Goal: Task Accomplishment & Management: Complete application form

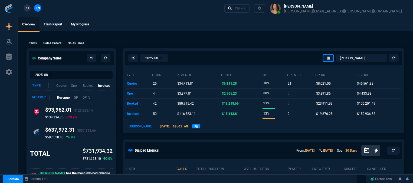
select select "12: [PERSON_NAME]"
click at [246, 7] on div "Ctrl + K" at bounding box center [240, 8] width 11 height 4
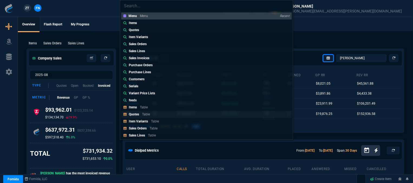
click at [141, 112] on link "Quotes Table" at bounding box center [206, 114] width 171 height 7
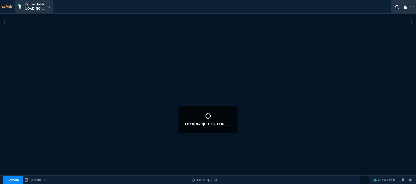
select select
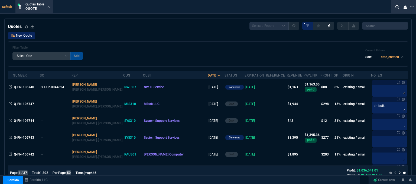
click at [32, 36] on link "New Quote" at bounding box center [21, 35] width 27 height 7
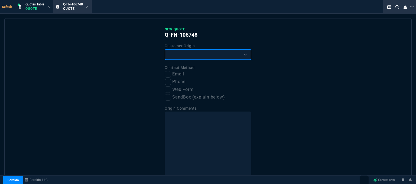
click at [203, 54] on select "Existing Customer Amazon Lead (first order) Website Lead (first order) Called (…" at bounding box center [208, 54] width 87 height 11
select select "existing"
click at [165, 49] on select "Existing Customer Amazon Lead (first order) Website Lead (first order) Called (…" at bounding box center [208, 54] width 87 height 11
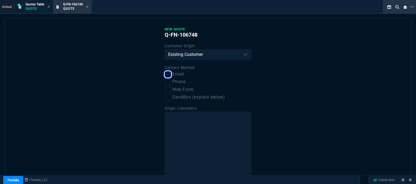
click at [168, 72] on input "Email" at bounding box center [168, 74] width 7 height 7
checkbox input "true"
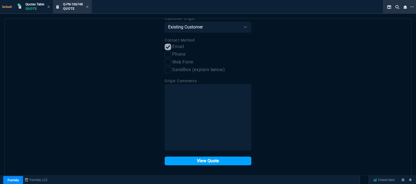
click at [191, 160] on button "View Quote" at bounding box center [208, 160] width 87 height 9
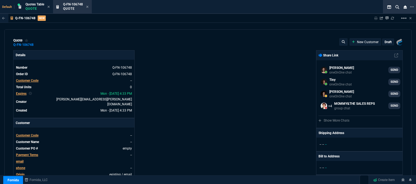
click at [30, 133] on span "Customer Code" at bounding box center [27, 135] width 22 height 4
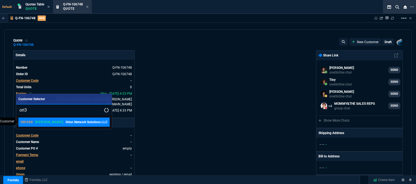
type input "ori3"
click at [42, 120] on p "[PERSON_NAME]" at bounding box center [49, 122] width 28 height 4
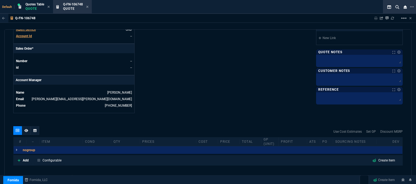
scroll to position [244, 0]
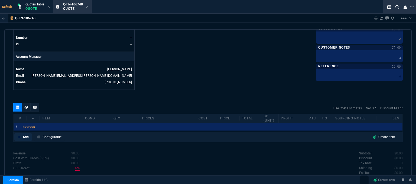
click at [19, 135] on icon at bounding box center [19, 136] width 3 height 3
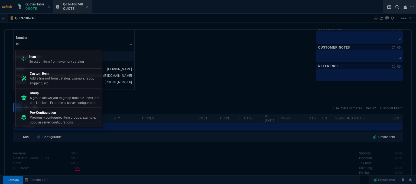
click at [54, 54] on div "Item Select an item from inventory catalog" at bounding box center [59, 59] width 82 height 14
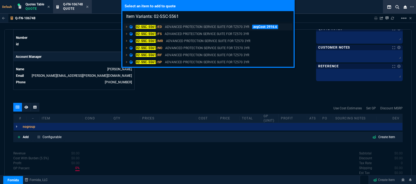
type input "Item Variants: 02-SSC-5561"
click at [205, 25] on p "ADVANCED PROTECTION SERVICE SUITE FOR TZ570 3YR" at bounding box center [207, 26] width 84 height 5
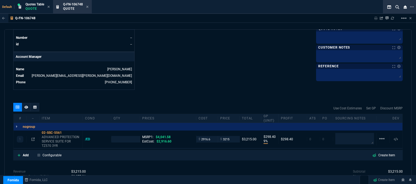
type input "9"
type input "298"
type input "20"
click at [345, 134] on textarea at bounding box center [354, 138] width 39 height 11
type textarea "dh bulk"
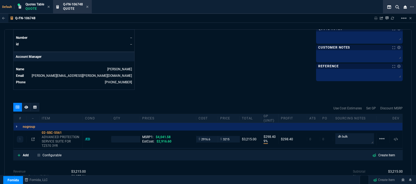
type input "1"
click at [213, 136] on input "2916.6" at bounding box center [207, 139] width 17 height 6
type input "2360"
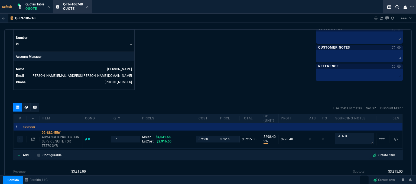
type input "2360"
type input "27"
type input "855"
click at [65, 131] on icon at bounding box center [65, 132] width 3 height 3
click at [231, 136] on input "3215" at bounding box center [228, 139] width 17 height 6
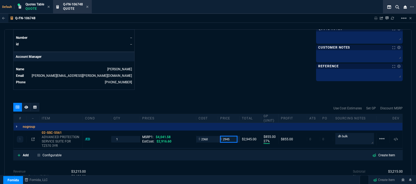
type input "2945"
type input "20"
type input "585"
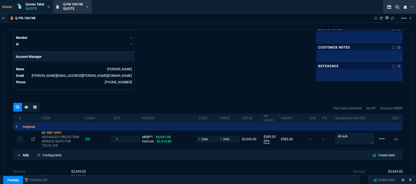
type input "27"
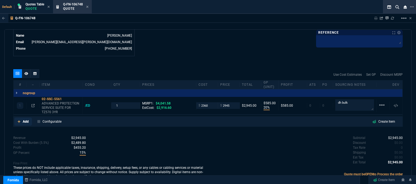
click at [18, 120] on icon at bounding box center [19, 121] width 3 height 3
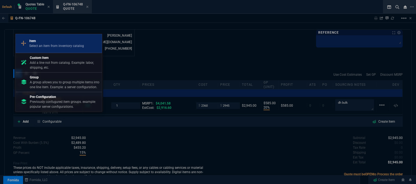
click at [48, 36] on link "Item Select an item from inventory catalog" at bounding box center [58, 43] width 87 height 19
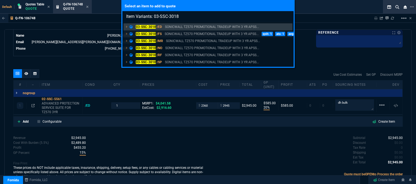
type input "Item Variants: 03-SSC-3018"
click at [204, 34] on p "SONICWALL TZ570 PROMOTIONAL TRADEUP WITH 3 YR APSS..." at bounding box center [212, 33] width 94 height 5
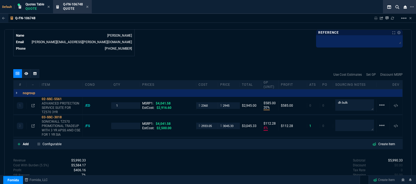
type input "20"
type input "585"
type input "4"
type input "112"
type input "27"
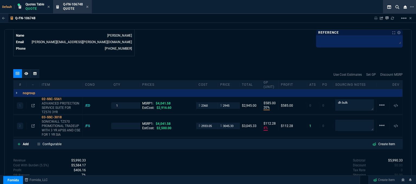
type input "25"
click at [32, 124] on icon at bounding box center [32, 125] width 3 height 3
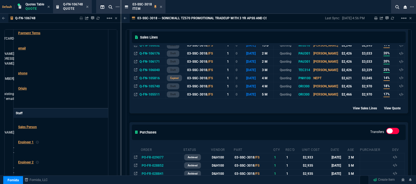
scroll to position [187, 0]
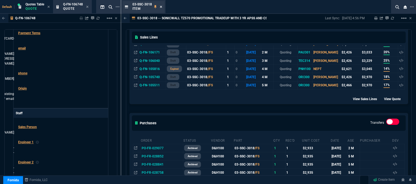
click at [160, 8] on icon at bounding box center [161, 6] width 2 height 3
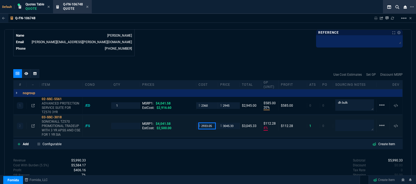
click at [213, 122] on input "2933.05" at bounding box center [207, 125] width 17 height 6
type input "2495"
type input "1"
type input "2495"
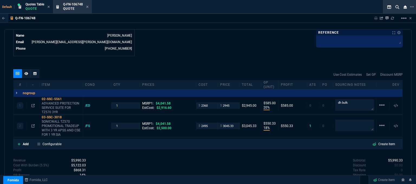
type input "18"
type input "550"
click at [66, 115] on icon at bounding box center [65, 116] width 3 height 3
click at [233, 122] on input "3045.33" at bounding box center [228, 125] width 17 height 6
type input "2940"
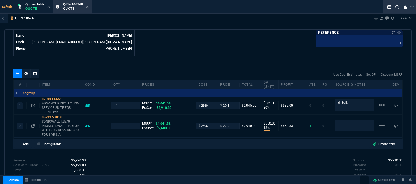
click at [232, 158] on div "Subtotal $5,990.33 Discount $0.00 Tax Rate 0 Shipping $0.00 Est Tax $0.00 Est T…" at bounding box center [305, 173] width 195 height 30
type input "2940"
type input "15"
type input "445"
type input "27"
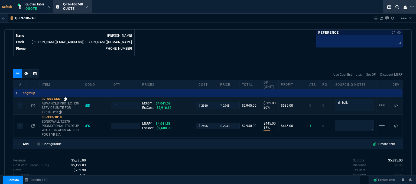
click at [65, 97] on icon at bounding box center [65, 98] width 3 height 3
click at [380, 122] on mat-icon "linear_scale" at bounding box center [382, 125] width 7 height 7
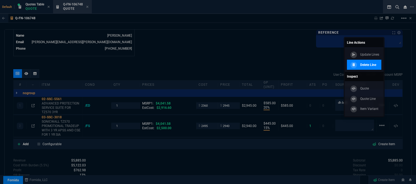
click at [375, 64] on p "Delete Line" at bounding box center [368, 64] width 16 height 5
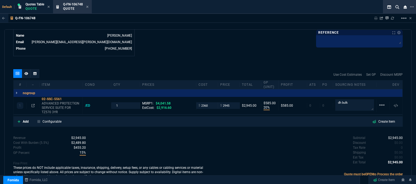
type input "20"
type input "585"
type input "27"
click at [66, 97] on icon at bounding box center [65, 98] width 3 height 3
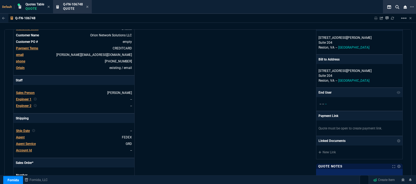
scroll to position [34, 0]
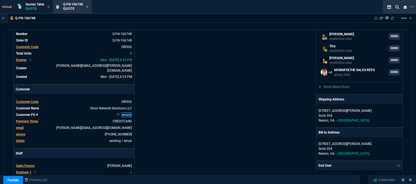
click at [131, 112] on link "empty" at bounding box center [127, 114] width 10 height 5
click at [212, 106] on div "Fornida, LLC [STREET_ADDRESS] Share Link [PERSON_NAME] Over oneOnOne chat SEND …" at bounding box center [305, 158] width 195 height 283
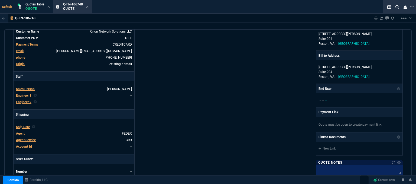
scroll to position [115, 0]
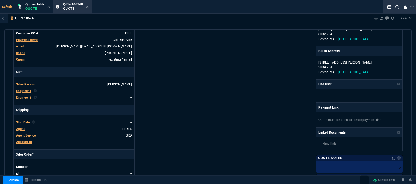
click at [18, 127] on span "Agent" at bounding box center [20, 129] width 9 height 4
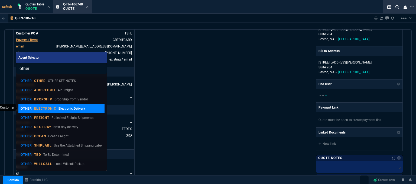
type input "other"
click at [51, 108] on p "ELECTRONIC" at bounding box center [45, 108] width 22 height 4
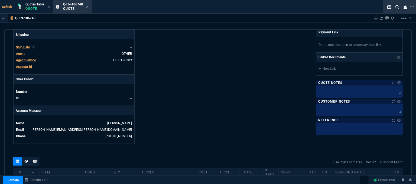
scroll to position [196, 0]
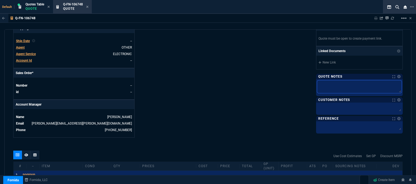
click at [332, 84] on textarea at bounding box center [359, 86] width 85 height 13
type textarea "d"
type textarea "dh"
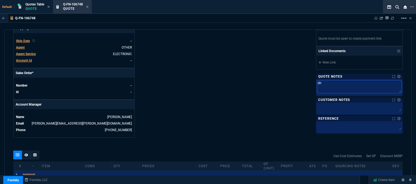
type textarea "dh"
type textarea "dh b"
type textarea "dh bu"
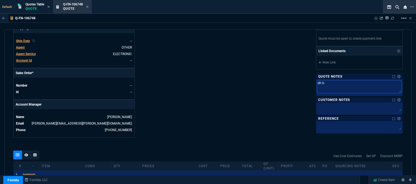
type textarea "dh bu"
type textarea "dh bul"
type textarea "dh bulk"
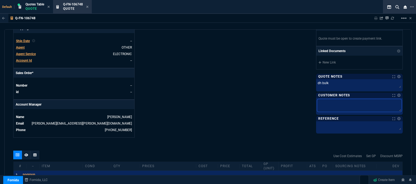
click at [347, 110] on textarea at bounding box center [359, 105] width 85 height 13
type textarea "E"
type textarea "EL"
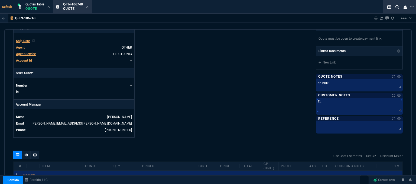
type textarea "ELE"
type textarea "ELEC"
type textarea "ELECT"
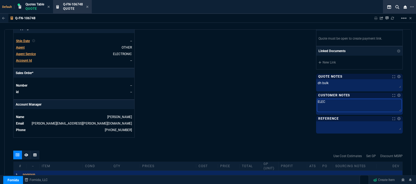
type textarea "ELECT"
type textarea "ELECTR"
type textarea "ELECTRO"
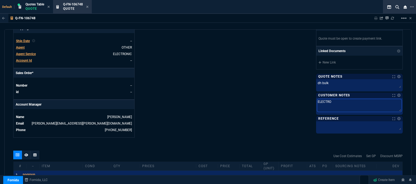
type textarea "ELECTRON"
type textarea "ELECTRONI"
type textarea "ELECTRONIC"
type textarea "ELECTRONIC:"
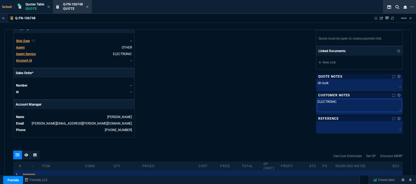
type textarea "ELECTRONIC:"
type textarea "ELECTRONIC: E"
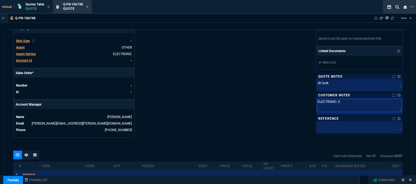
type textarea "ELECTRONIC: EM"
type textarea "ELECTRONIC: EMA"
type textarea "ELECTRONIC: EMAI"
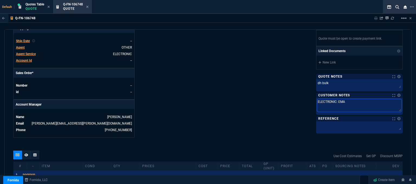
type textarea "ELECTRONIC: EMAI"
type textarea "ELECTRONIC: EMAIL"
type textarea "ELECTRONIC: EMAIL*"
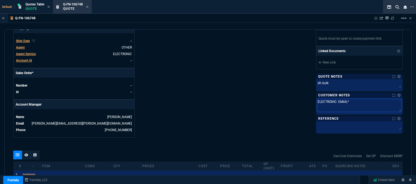
type textarea "ELECTRONIC: EMAIL**"
type textarea "ELECTRONIC: EMAIL**E"
type textarea "ELECTRONIC: EMAIL**ET"
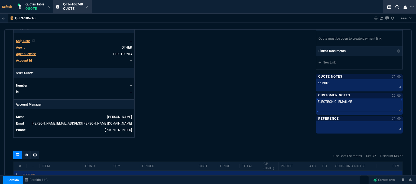
type textarea "ELECTRONIC: EMAIL**ET"
type textarea "ELECTRONIC: EMAIL**ETA"
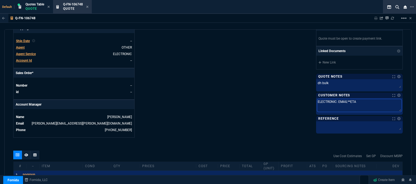
type textarea "ELECTRONIC: EMAIL**ETA 5"
type textarea "ELECTRONIC: EMAIL**ETA 5-"
type textarea "ELECTRONIC: EMAIL**ETA 5-7"
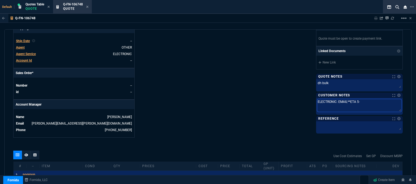
type textarea "ELECTRONIC: EMAIL**ETA 5-7"
type textarea "ELECTRONIC: EMAIL**ETA 5-7 B"
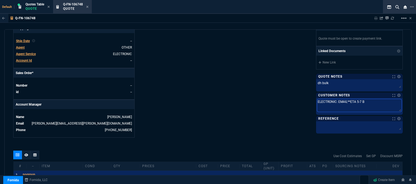
type textarea "ELECTRONIC: EMAIL**ETA 5-7 Bi"
type textarea "ELECTRONIC: EMAIL**ETA 5-7 Biz"
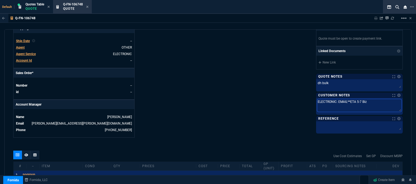
type textarea "ELECTRONIC: EMAIL**ETA 5-7 Biz"
type textarea "ELECTRONIC: EMAIL**ETA 5-7 Biz D"
type textarea "ELECTRONIC: EMAIL**ETA 5-7 Biz Da"
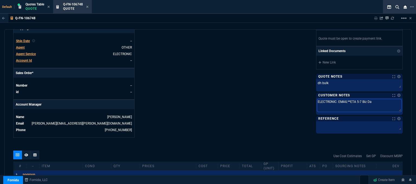
type textarea "ELECTRONIC: EMAIL**ETA 5-7 Biz Day"
type textarea "ELECTRONIC: EMAIL**ETA 5-7 Biz Days"
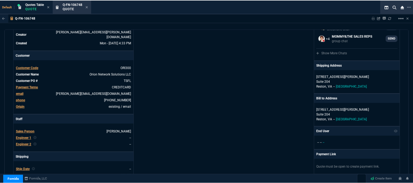
scroll to position [34, 0]
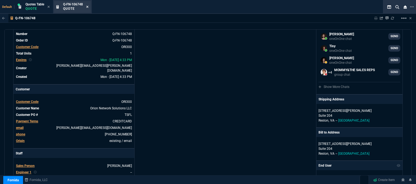
click at [88, 6] on icon at bounding box center [87, 7] width 2 height 2
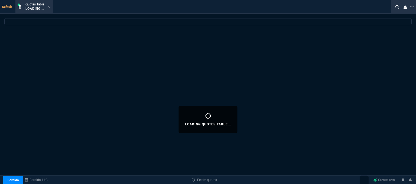
select select
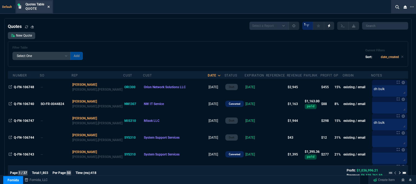
click at [49, 7] on icon at bounding box center [48, 6] width 2 height 3
